Goal: Information Seeking & Learning: Learn about a topic

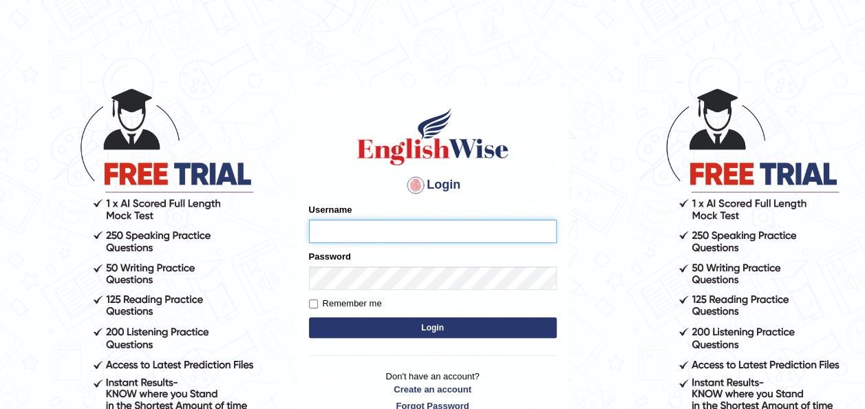
type input "emawel"
click at [439, 319] on button "Login" at bounding box center [433, 327] width 248 height 21
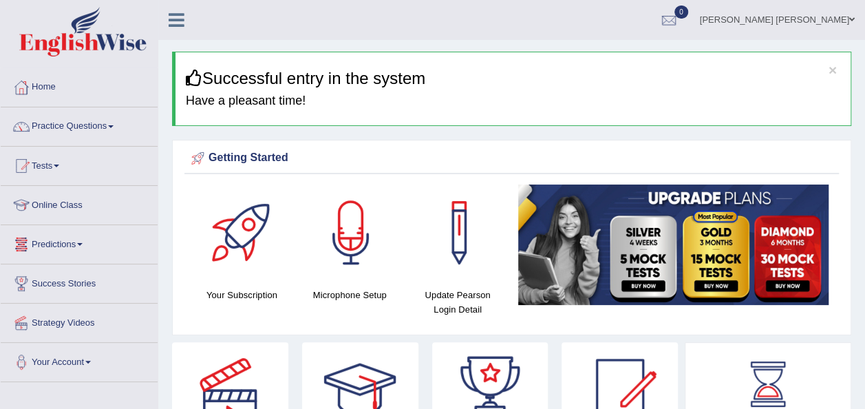
click at [80, 204] on link "Online Class" at bounding box center [79, 203] width 157 height 34
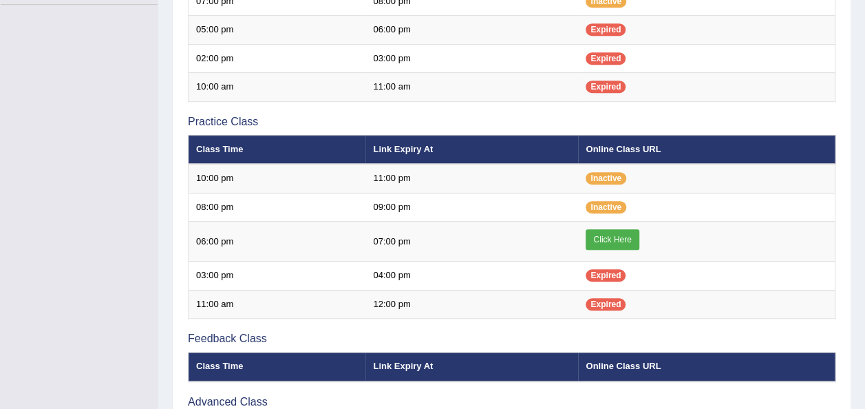
scroll to position [378, 0]
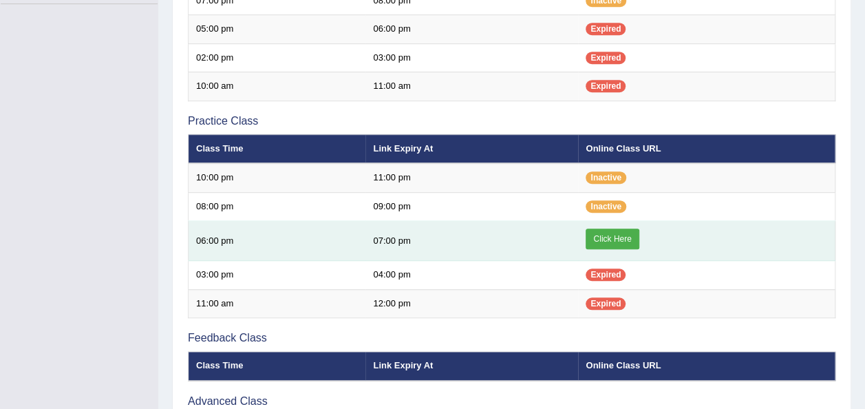
click at [626, 231] on link "Click Here" at bounding box center [611, 238] width 53 height 21
